Goal: Transaction & Acquisition: Purchase product/service

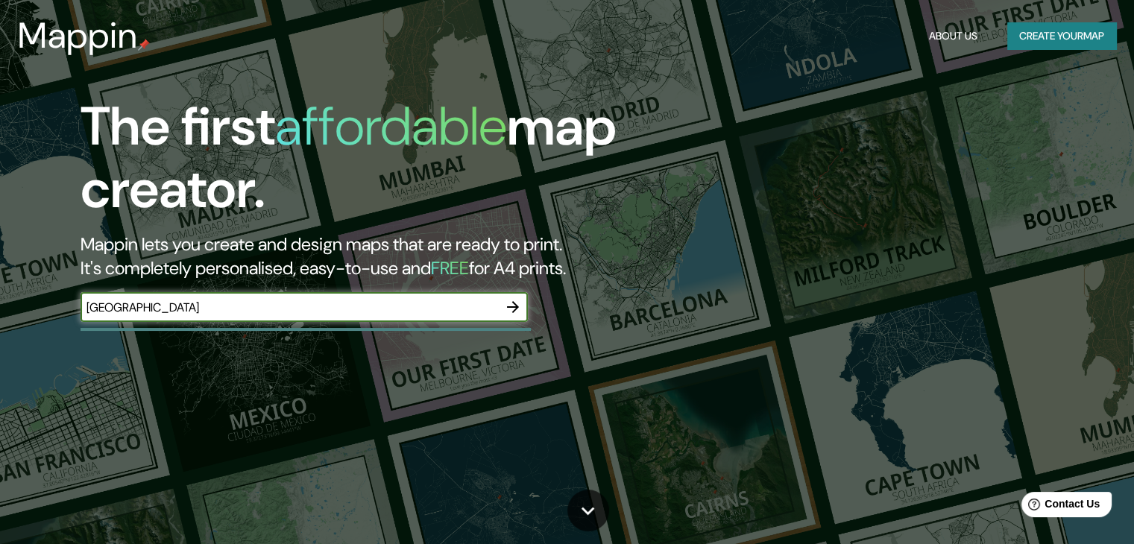
type input "[GEOGRAPHIC_DATA]"
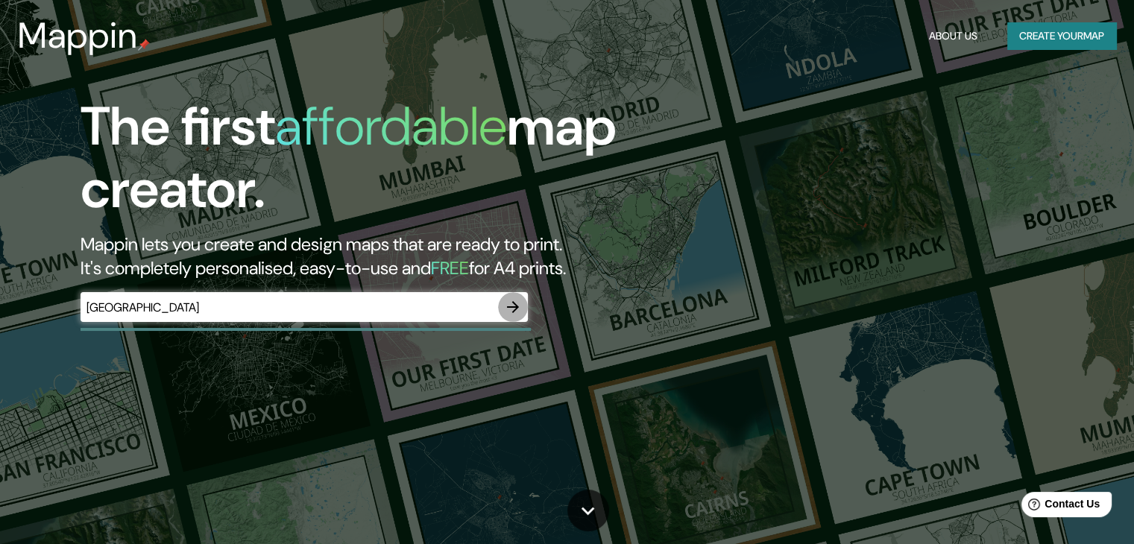
click at [509, 306] on icon "button" at bounding box center [513, 307] width 18 height 18
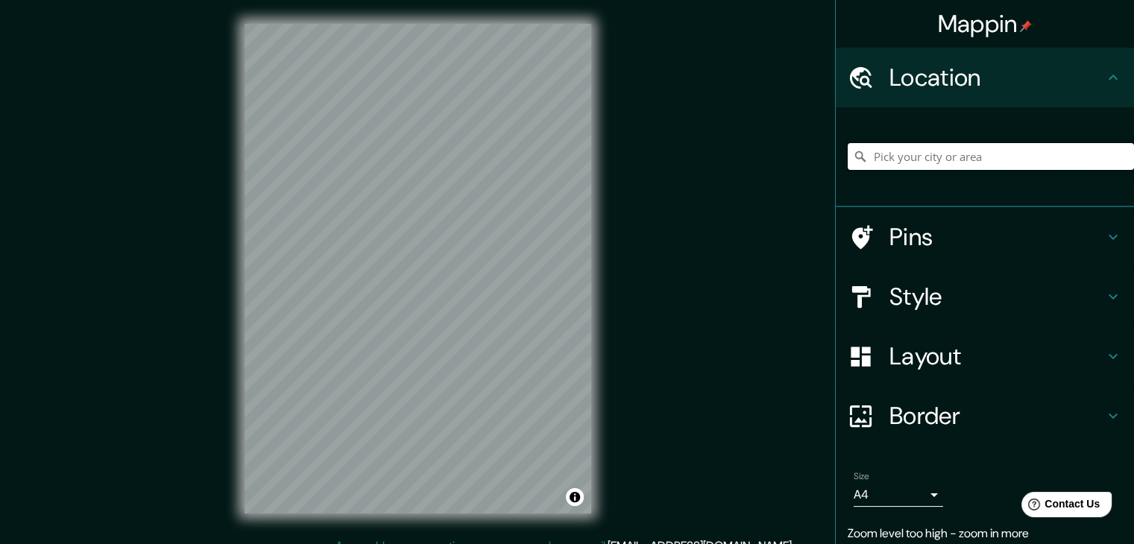
paste input "[GEOGRAPHIC_DATA]"
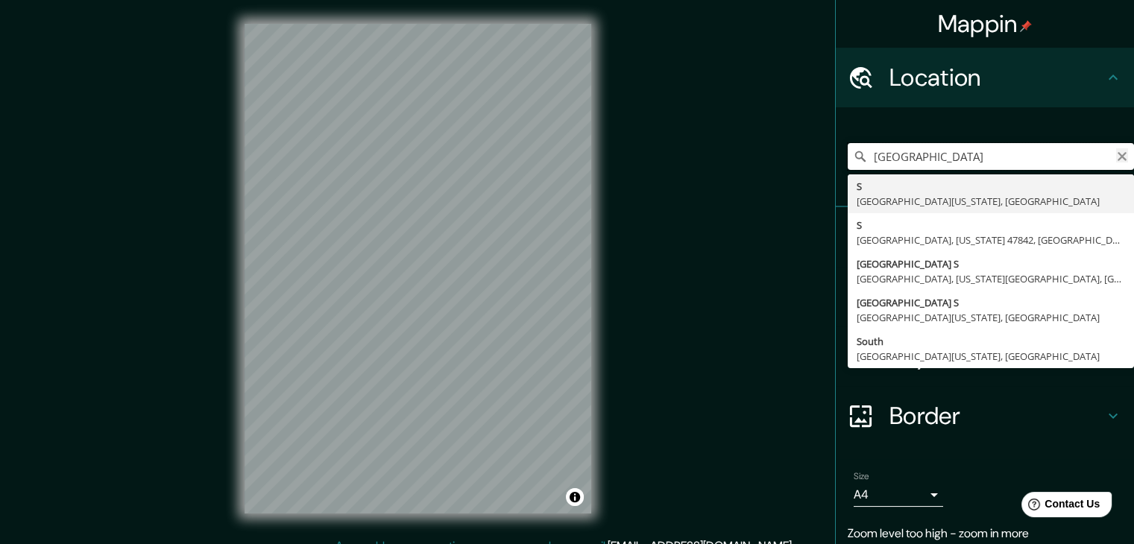
type input "[GEOGRAPHIC_DATA]"
click at [1118, 157] on icon "Clear" at bounding box center [1122, 156] width 9 height 9
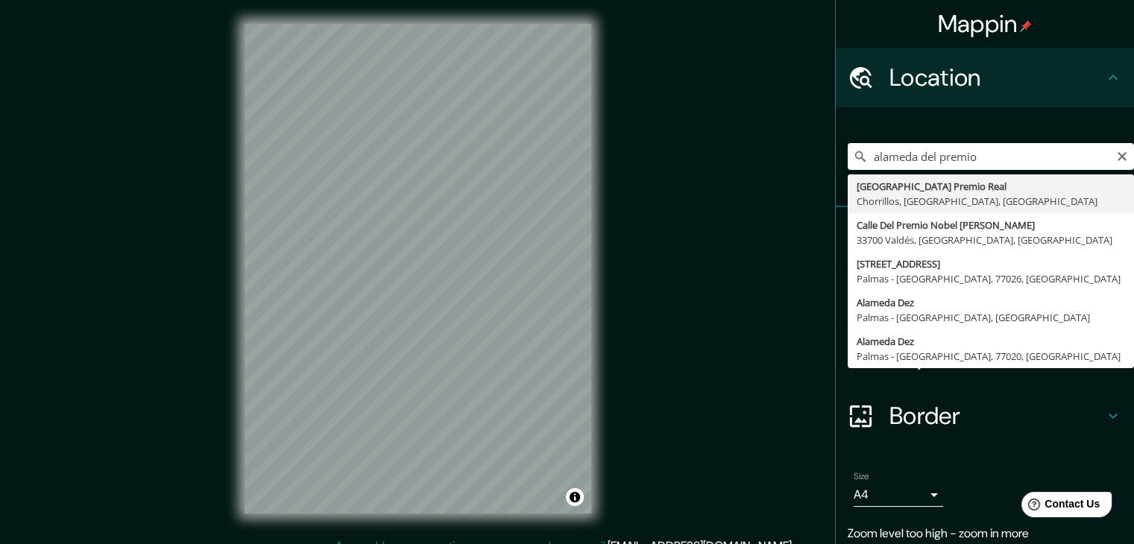
type input "[GEOGRAPHIC_DATA] Premio Real, [GEOGRAPHIC_DATA], [GEOGRAPHIC_DATA], [GEOGRAPHI…"
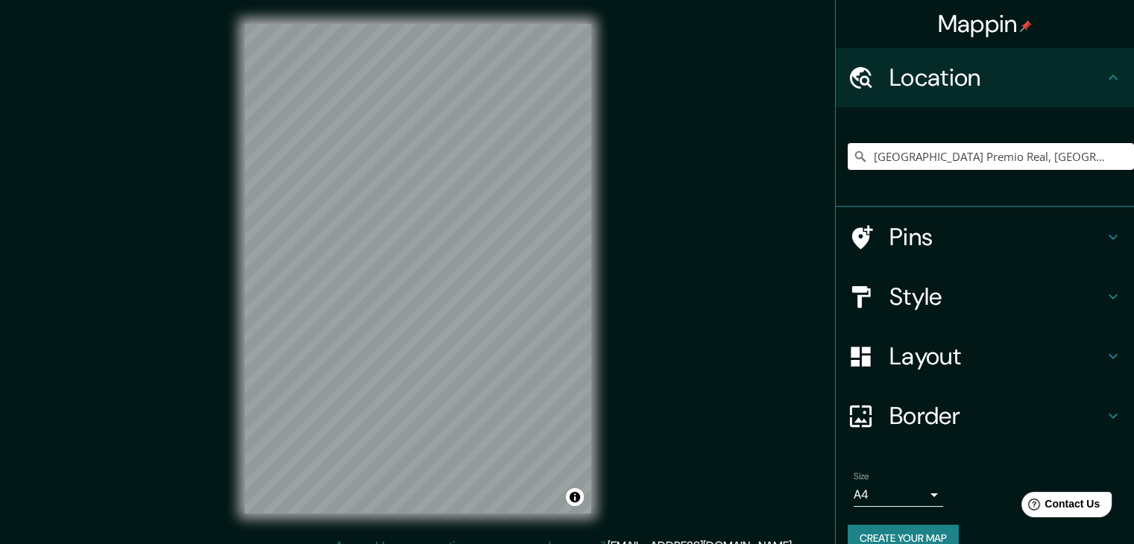
click at [934, 292] on h4 "Style" at bounding box center [997, 297] width 215 height 30
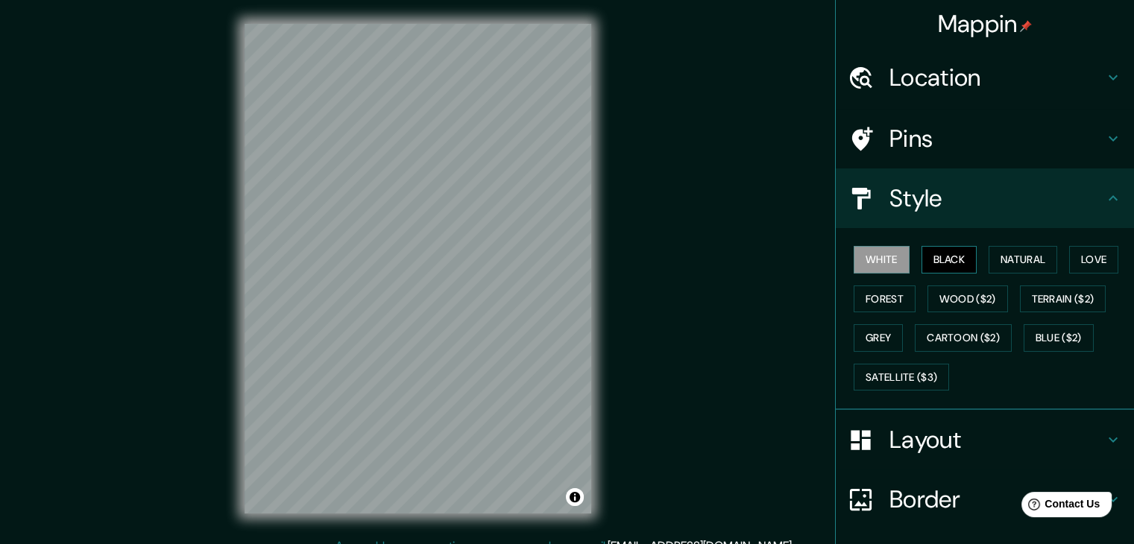
click at [922, 260] on button "Black" at bounding box center [950, 260] width 56 height 28
click at [995, 253] on button "Natural" at bounding box center [1023, 260] width 69 height 28
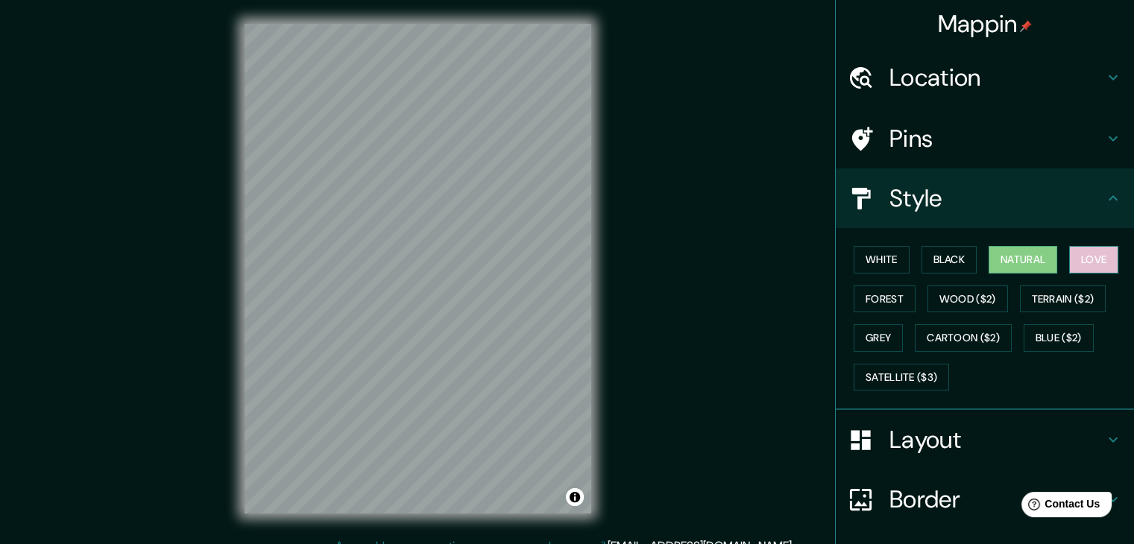
click at [1083, 268] on button "Love" at bounding box center [1093, 260] width 49 height 28
click at [866, 290] on button "Forest" at bounding box center [885, 300] width 62 height 28
